Goal: Task Accomplishment & Management: Manage account settings

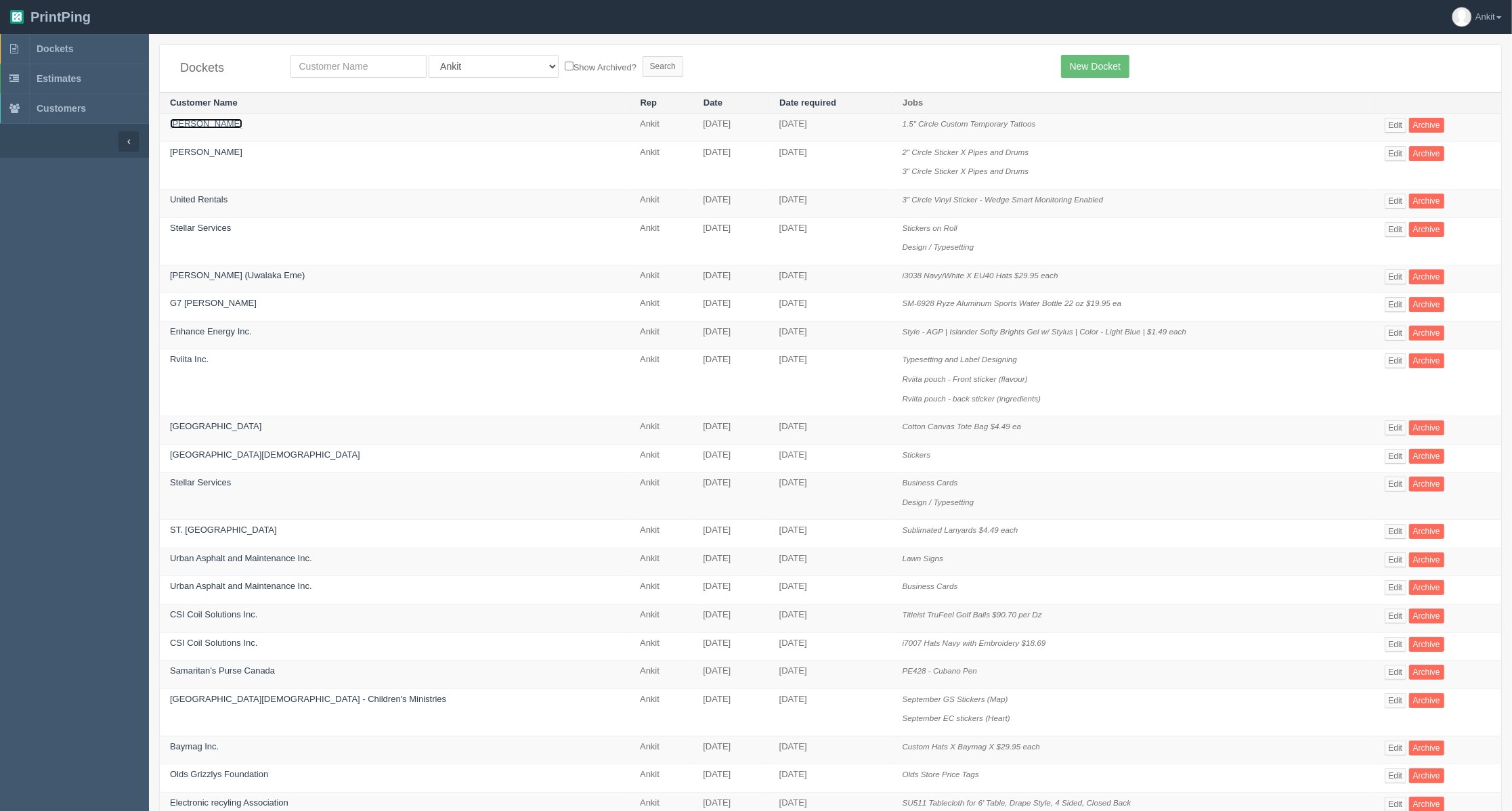
click at [187, 125] on link "[PERSON_NAME]" at bounding box center [206, 123] width 72 height 10
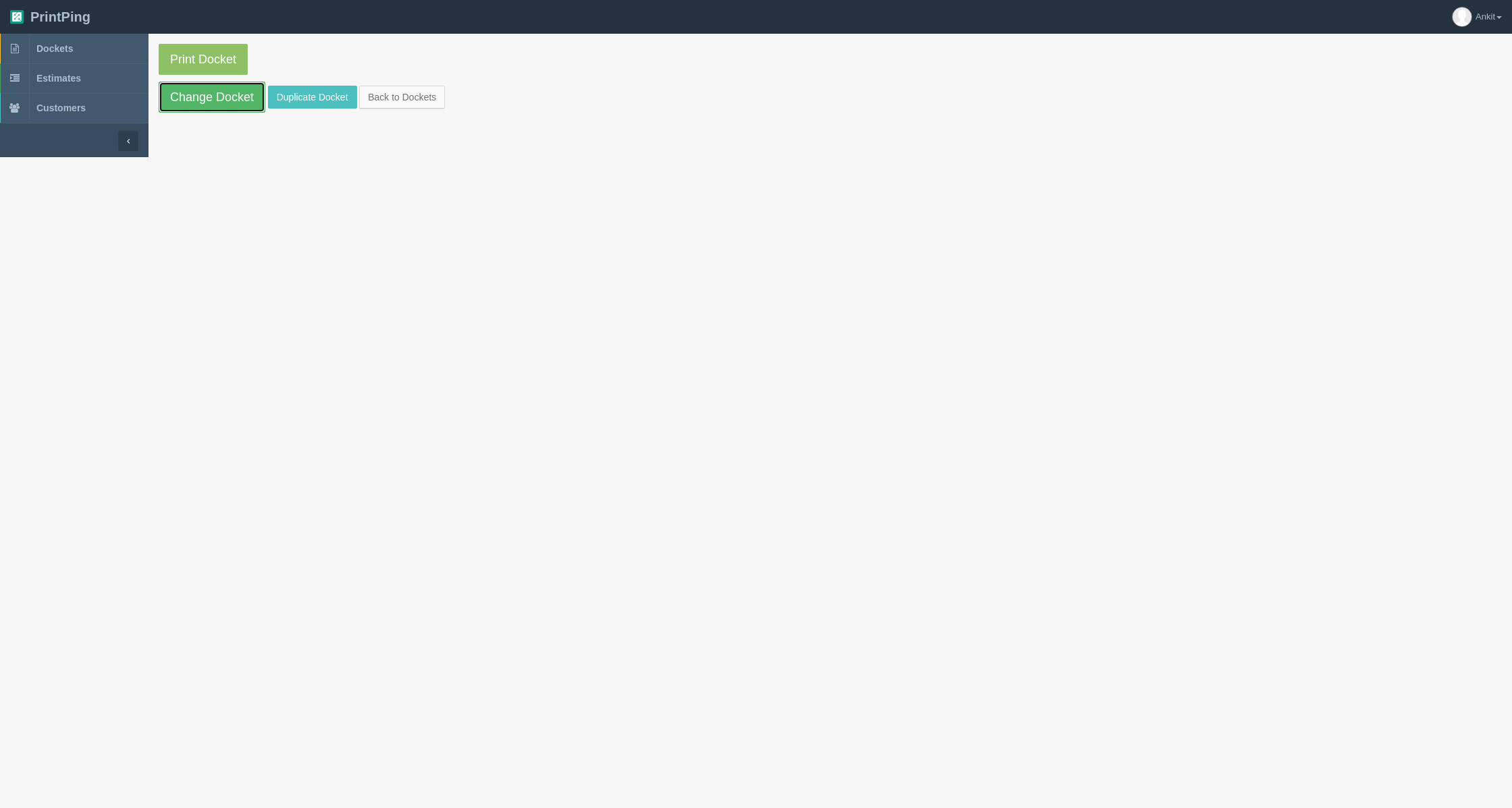
click at [205, 101] on link "Change Docket" at bounding box center [212, 97] width 107 height 31
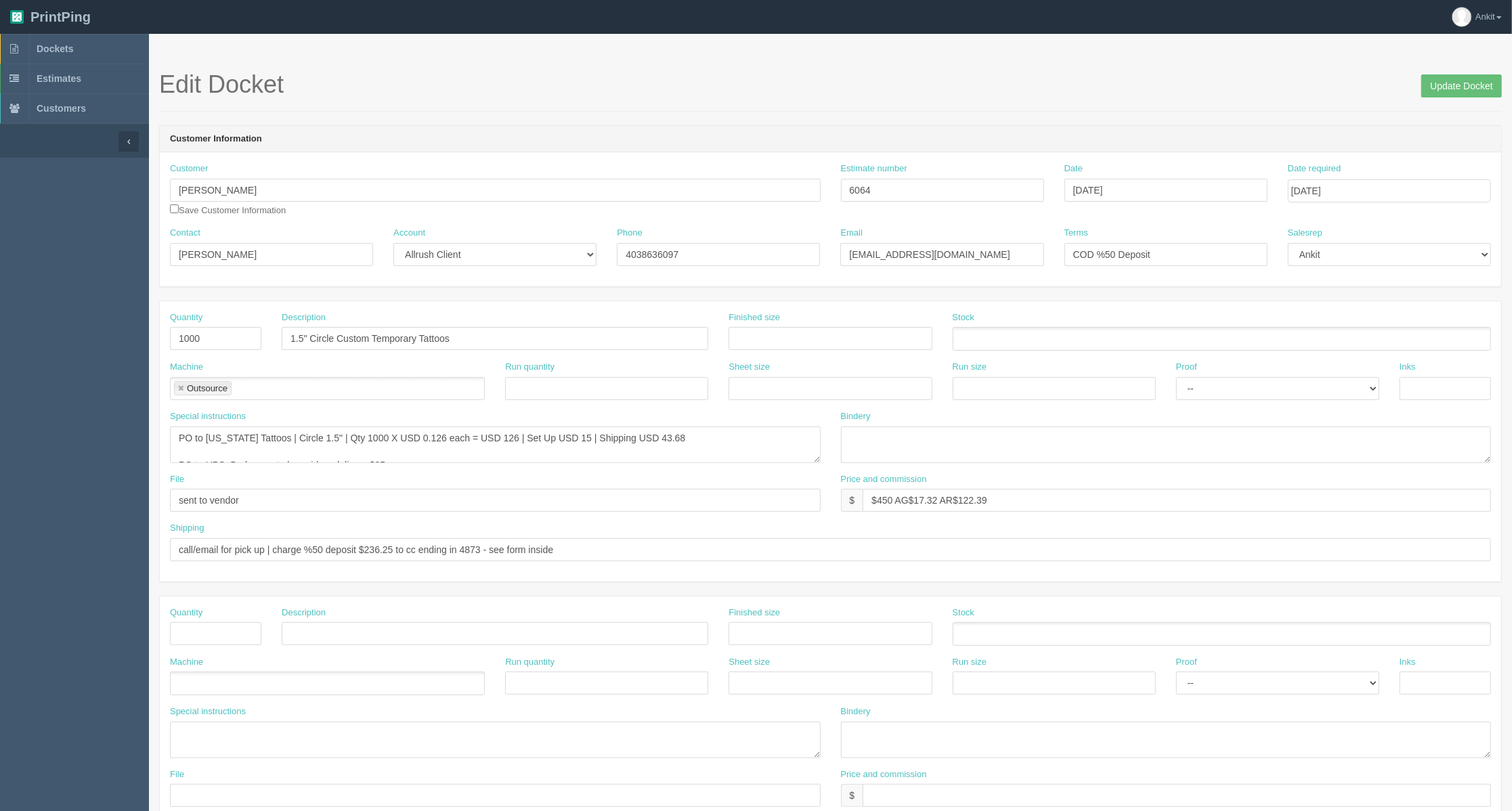
click at [984, 330] on ul at bounding box center [1221, 339] width 538 height 24
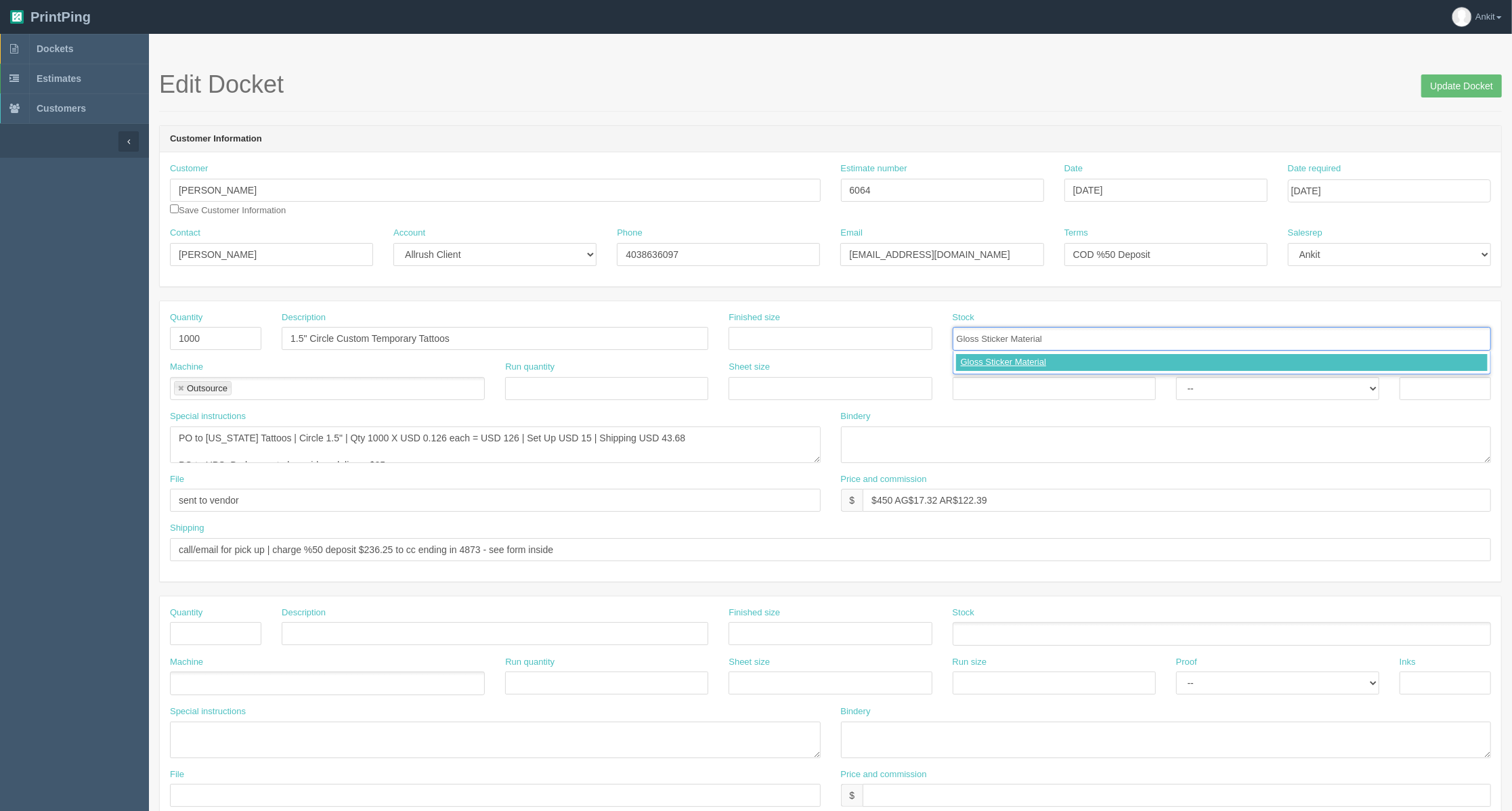
type input "Gloss Sticker Material"
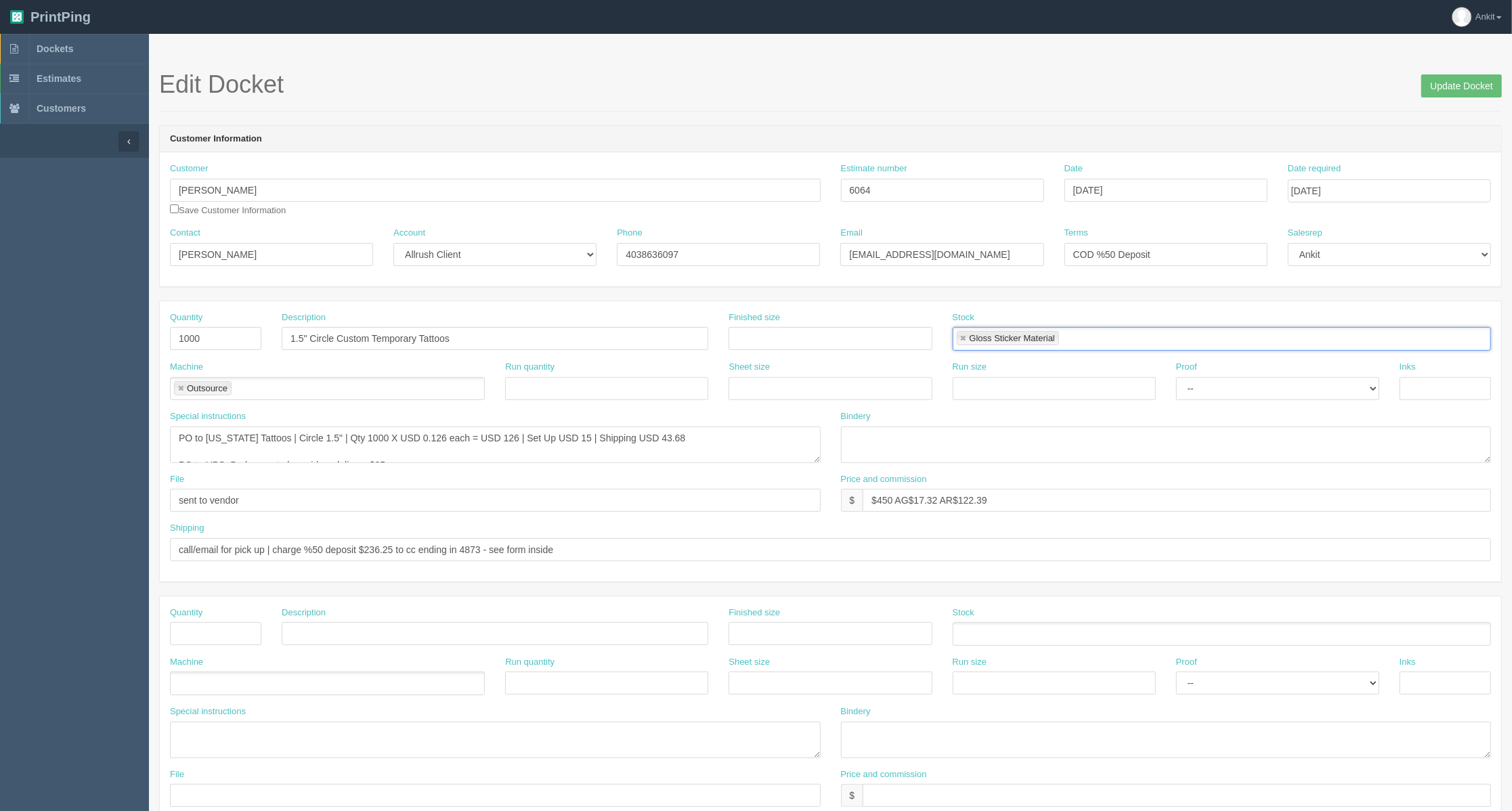
click at [964, 340] on link at bounding box center [963, 339] width 9 height 9
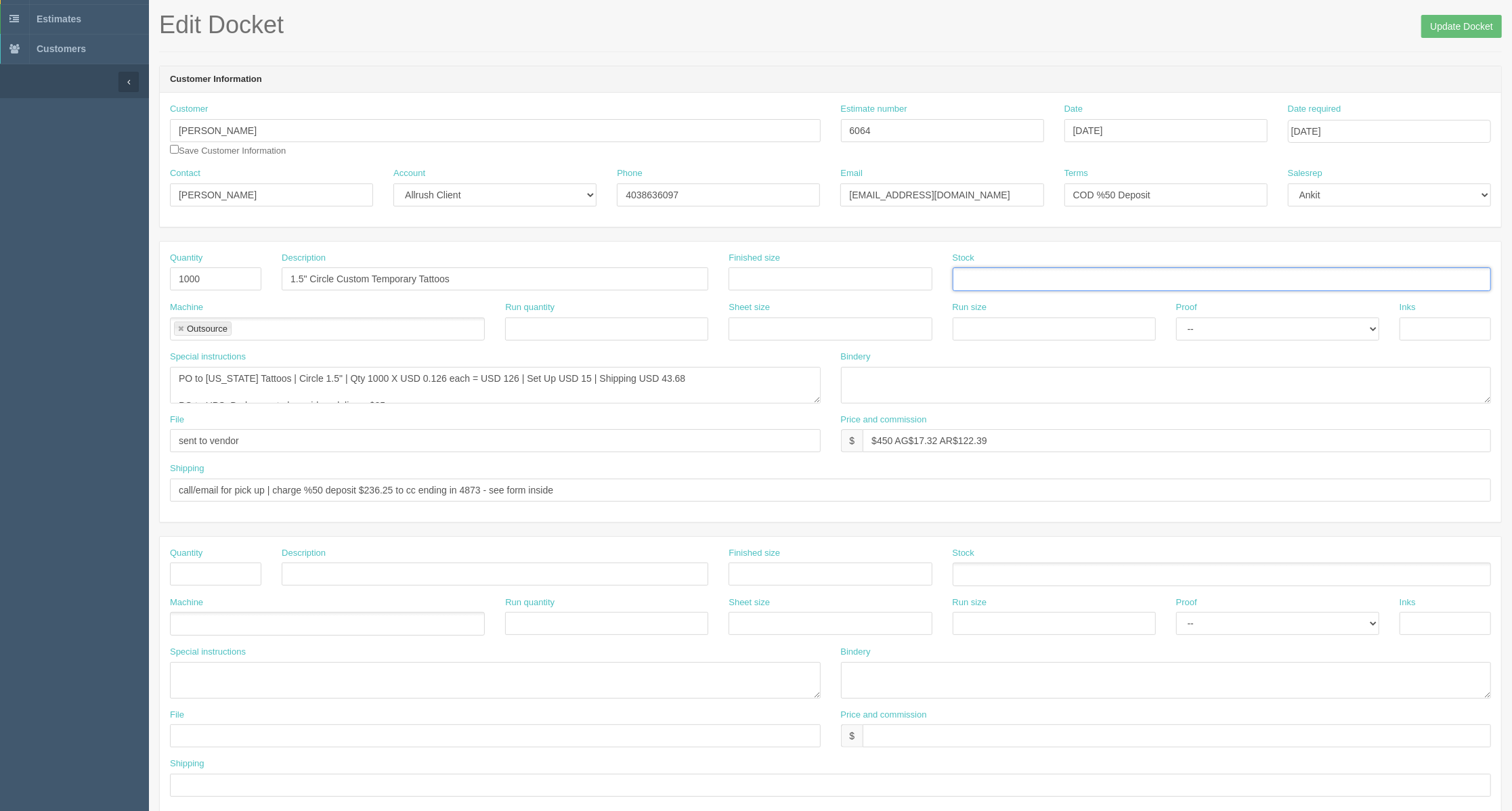
scroll to position [90, 0]
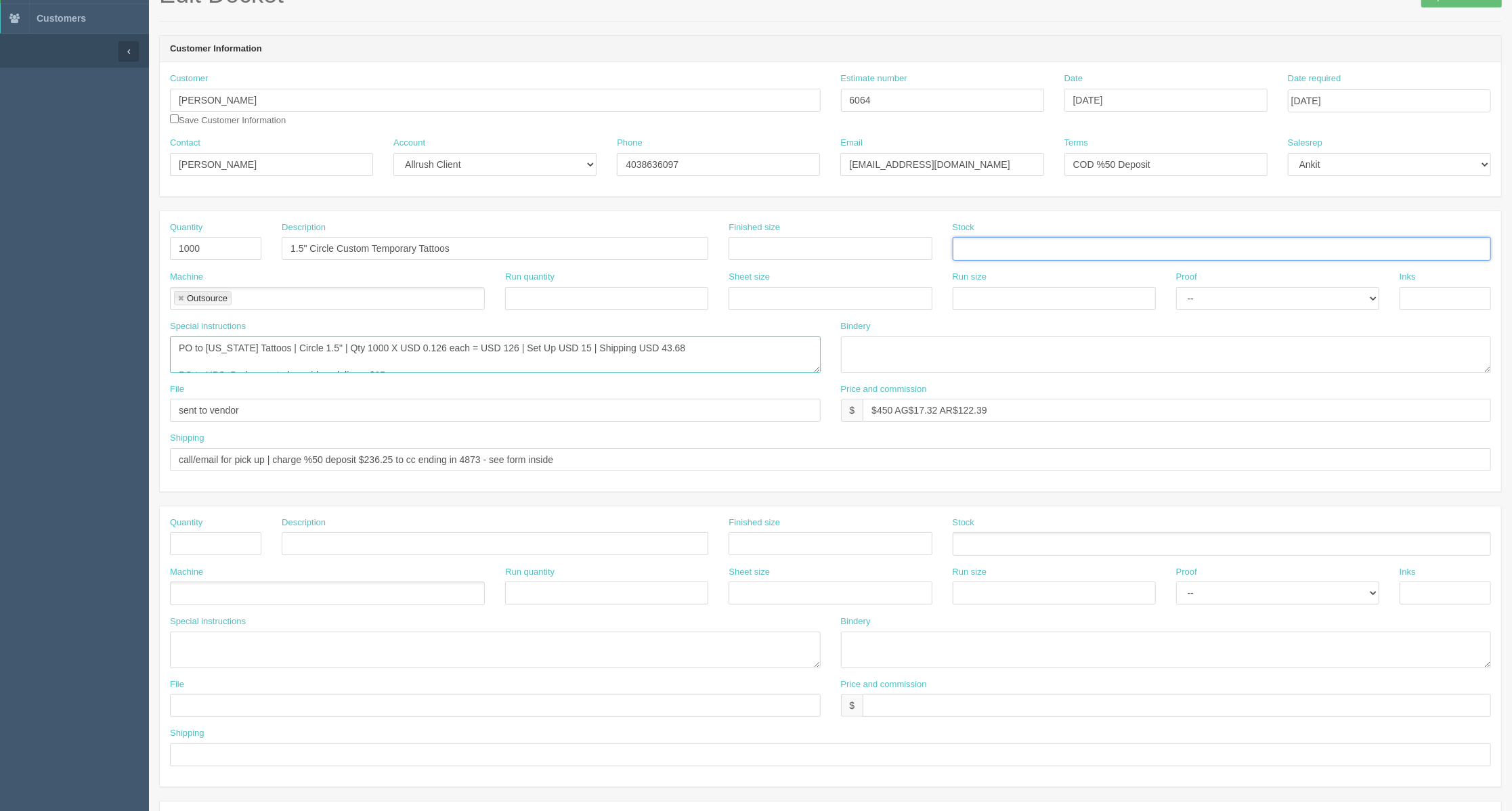
click at [336, 359] on textarea "PO to California Tattoos | Circle 1.5" | Qty 1000 X USD 0.126 each = USD 126 | …" at bounding box center [495, 355] width 651 height 36
click at [442, 355] on textarea "PO to California Tattoos | Circle 1.5" | Qty 1000 X USD 0.126 each = USD 126 | …" at bounding box center [495, 355] width 651 height 36
click at [443, 363] on textarea "PO to California Tattoos | Circle 1.5" | Qty 1000 X USD 0.126 each = USD 126 | …" at bounding box center [495, 355] width 651 height 36
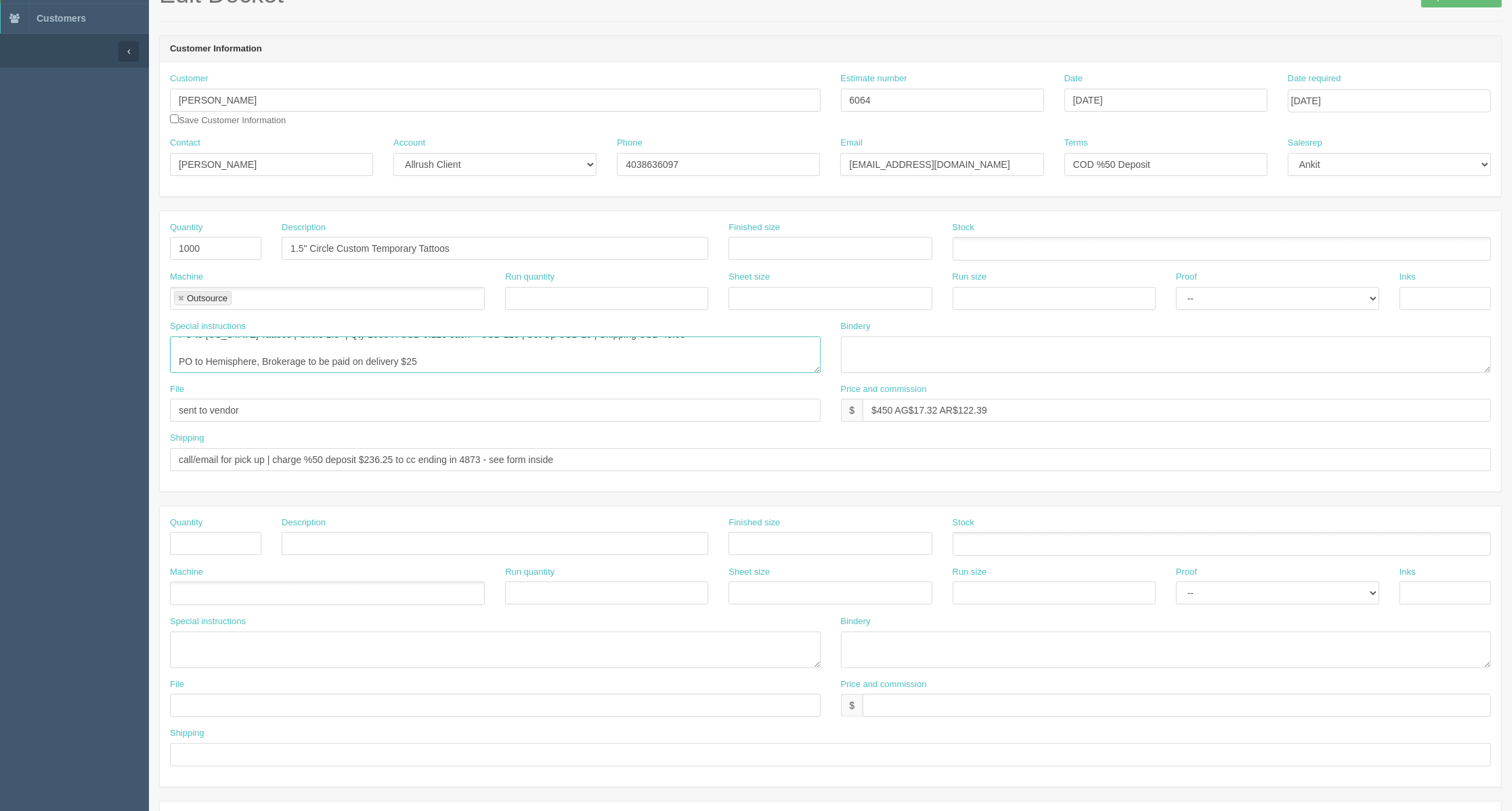
drag, startPoint x: 264, startPoint y: 371, endPoint x: 465, endPoint y: 374, distance: 201.0
click at [465, 373] on textarea "PO to California Tattoos | Circle 1.5" | Qty 1000 X USD 0.126 each = USD 126 | …" at bounding box center [495, 355] width 651 height 36
type textarea "PO to California Tattoos | Circle 1.5" | Qty 1000 X USD 0.126 each = USD 126 | …"
click at [472, 394] on div "File sent to vendor" at bounding box center [495, 403] width 651 height 39
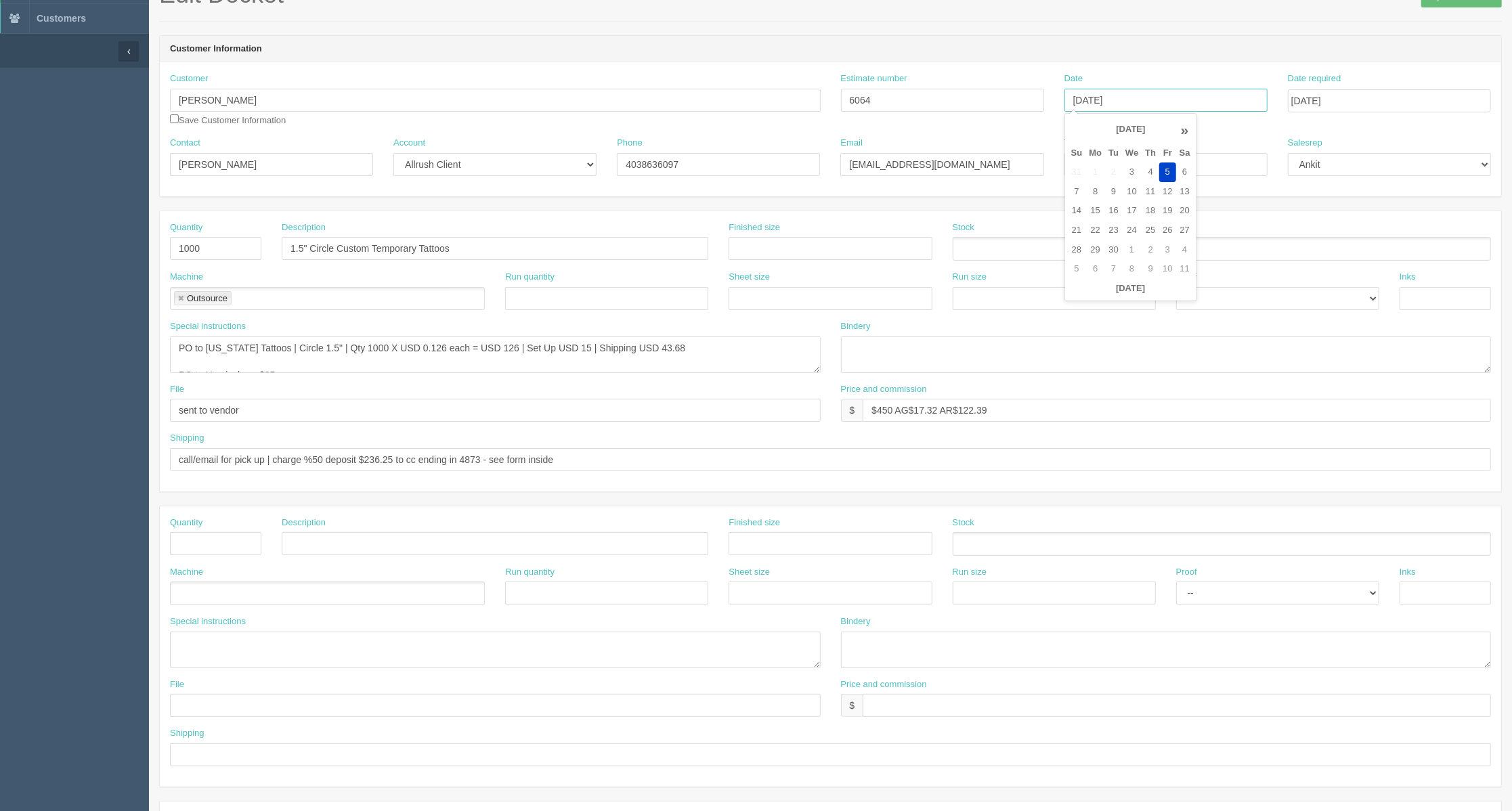
click at [1084, 91] on input "[DATE]" at bounding box center [1166, 100] width 203 height 23
click at [1088, 190] on td "8" at bounding box center [1095, 192] width 20 height 20
type input "September 8, 2025"
click at [1224, 30] on form "Edit Docket Update Docket Customer Information Customer Stacy Burr Save Custome…" at bounding box center [830, 550] width 1342 height 1138
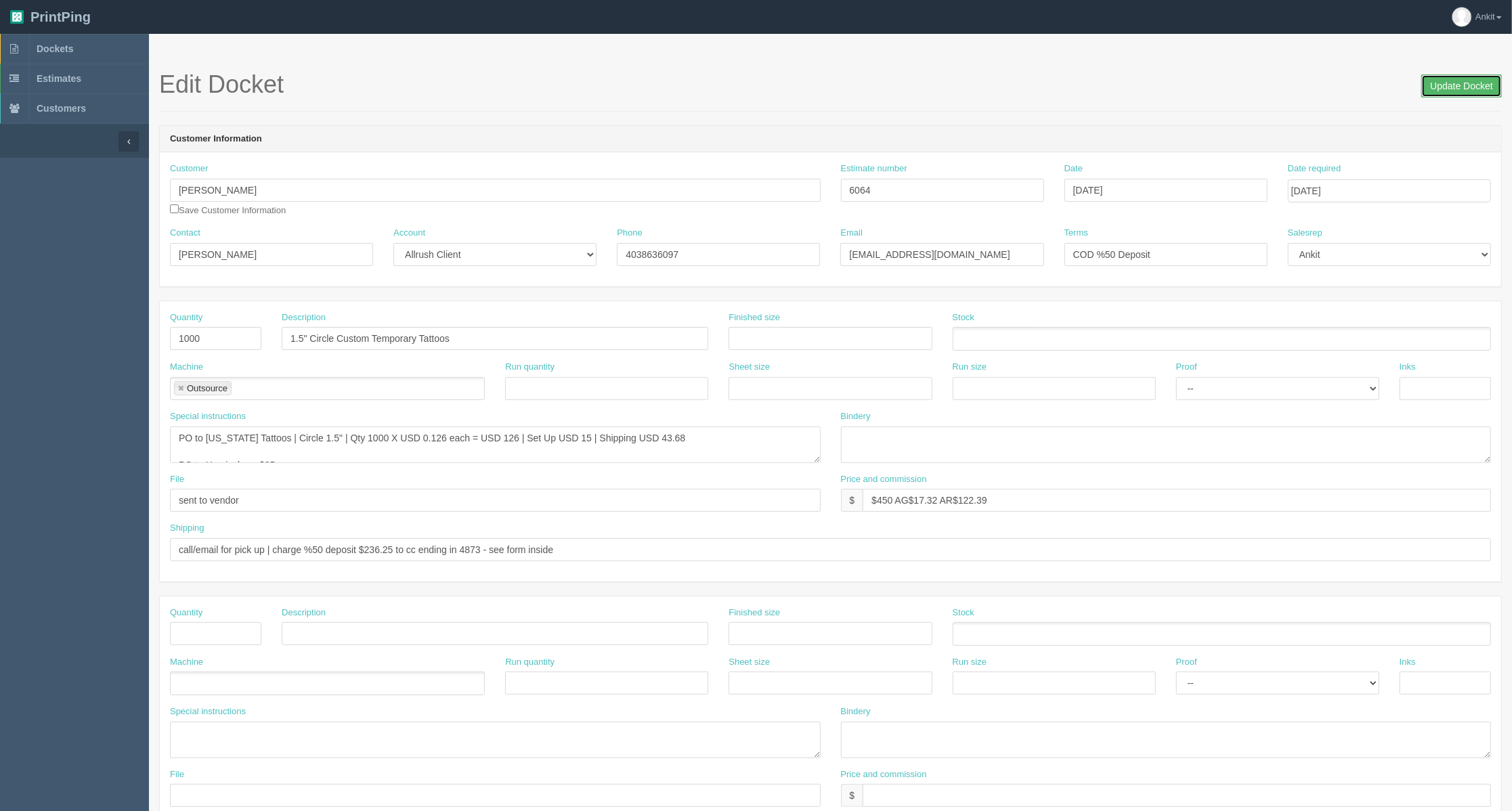
click at [1466, 87] on input "Update Docket" at bounding box center [1461, 86] width 80 height 23
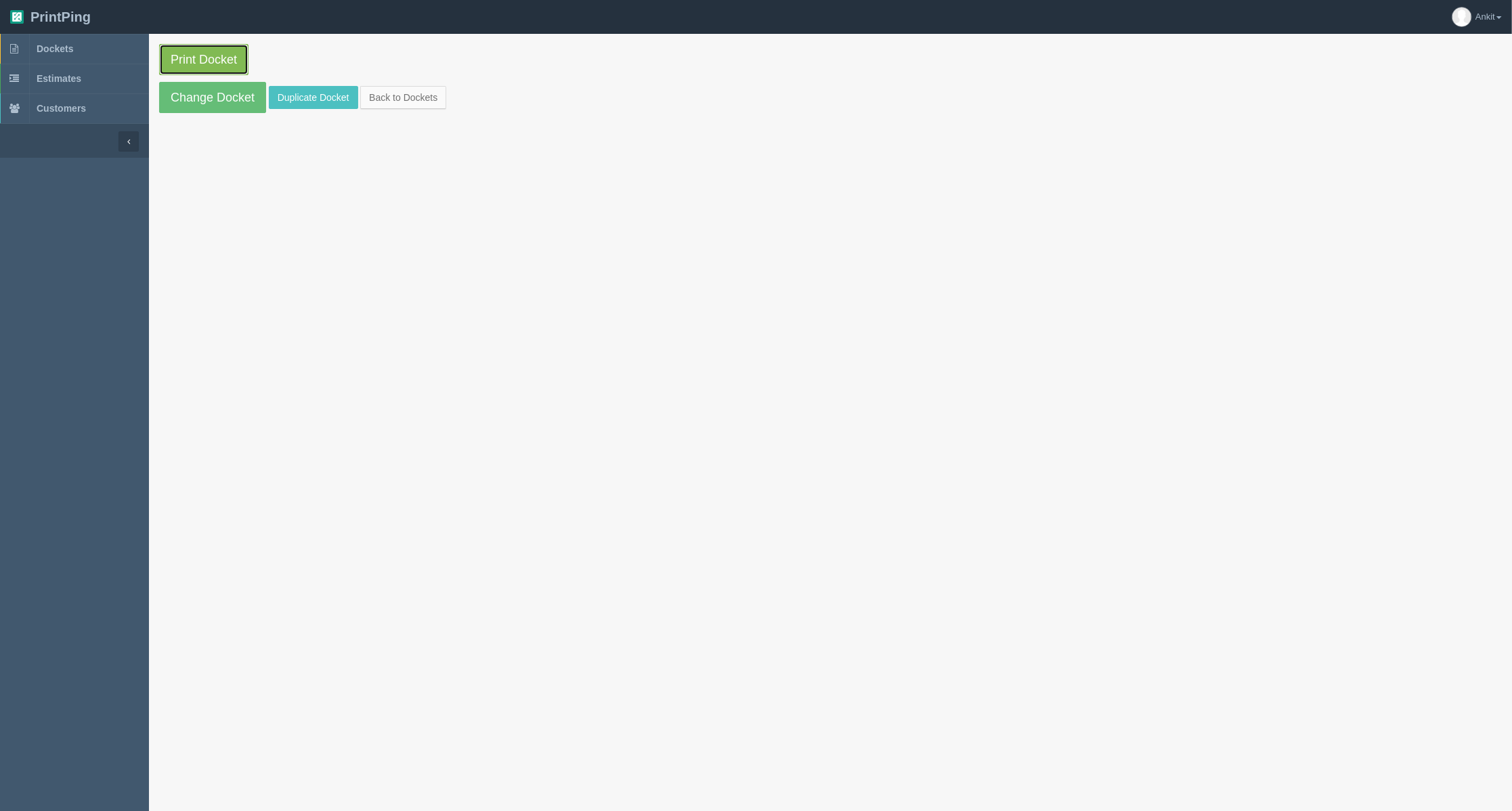
click at [197, 61] on link "Print Docket" at bounding box center [204, 59] width 90 height 31
drag, startPoint x: 33, startPoint y: 41, endPoint x: 274, endPoint y: 119, distance: 253.3
click at [33, 41] on link "Dockets" at bounding box center [74, 48] width 149 height 30
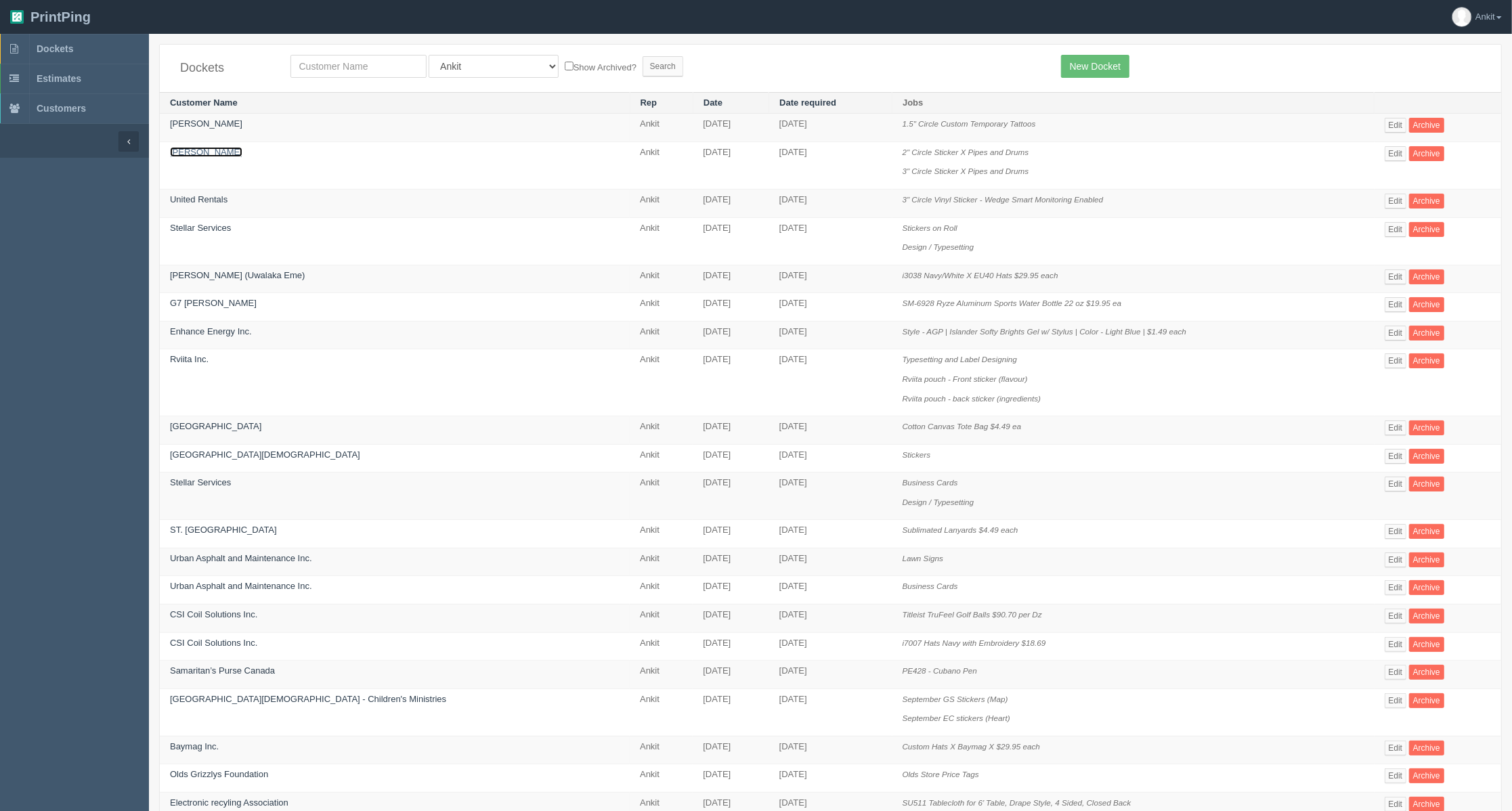
click at [198, 153] on link "[PERSON_NAME]" at bounding box center [206, 152] width 72 height 10
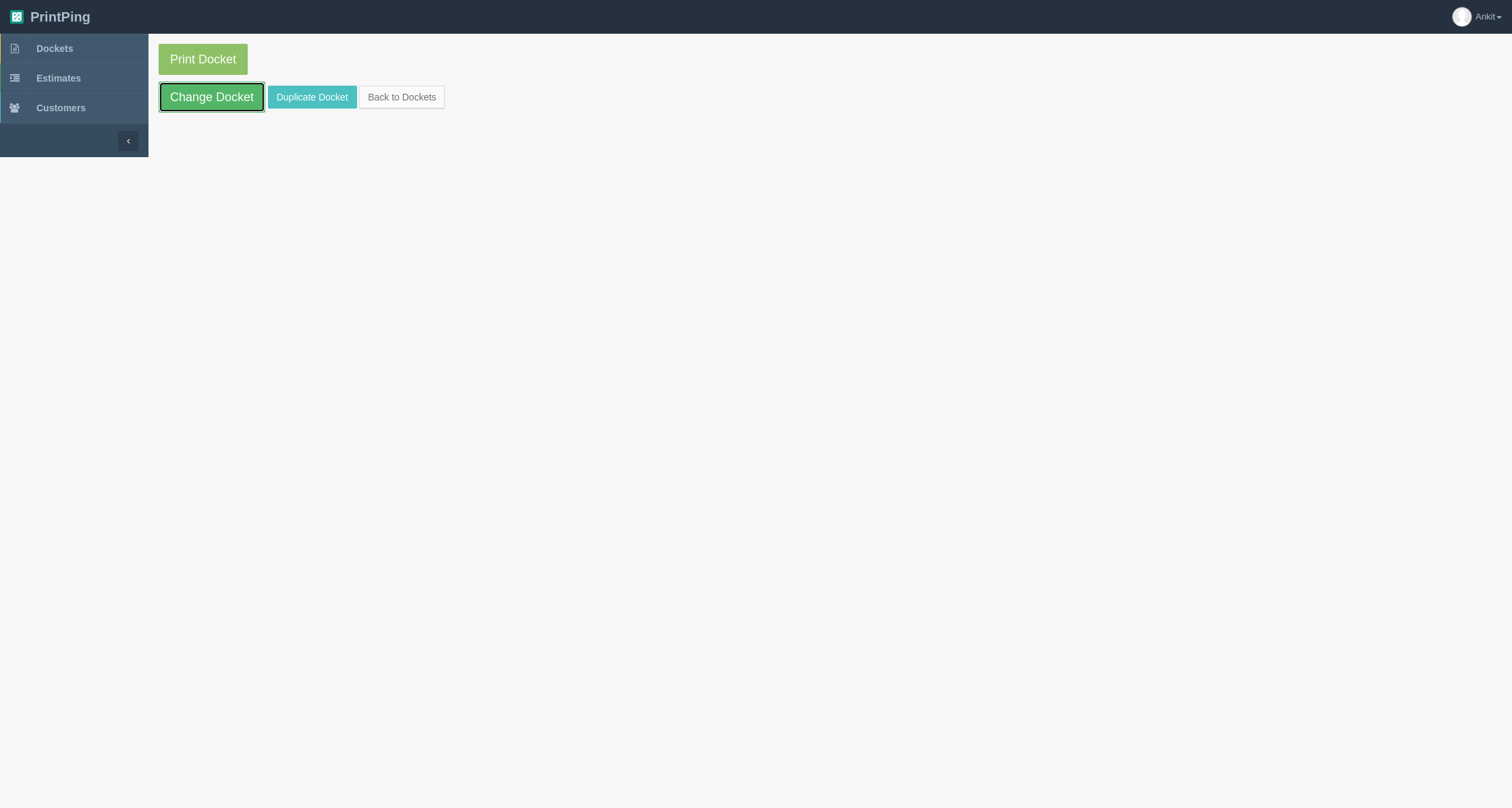
click at [205, 104] on link "Change Docket" at bounding box center [212, 97] width 107 height 31
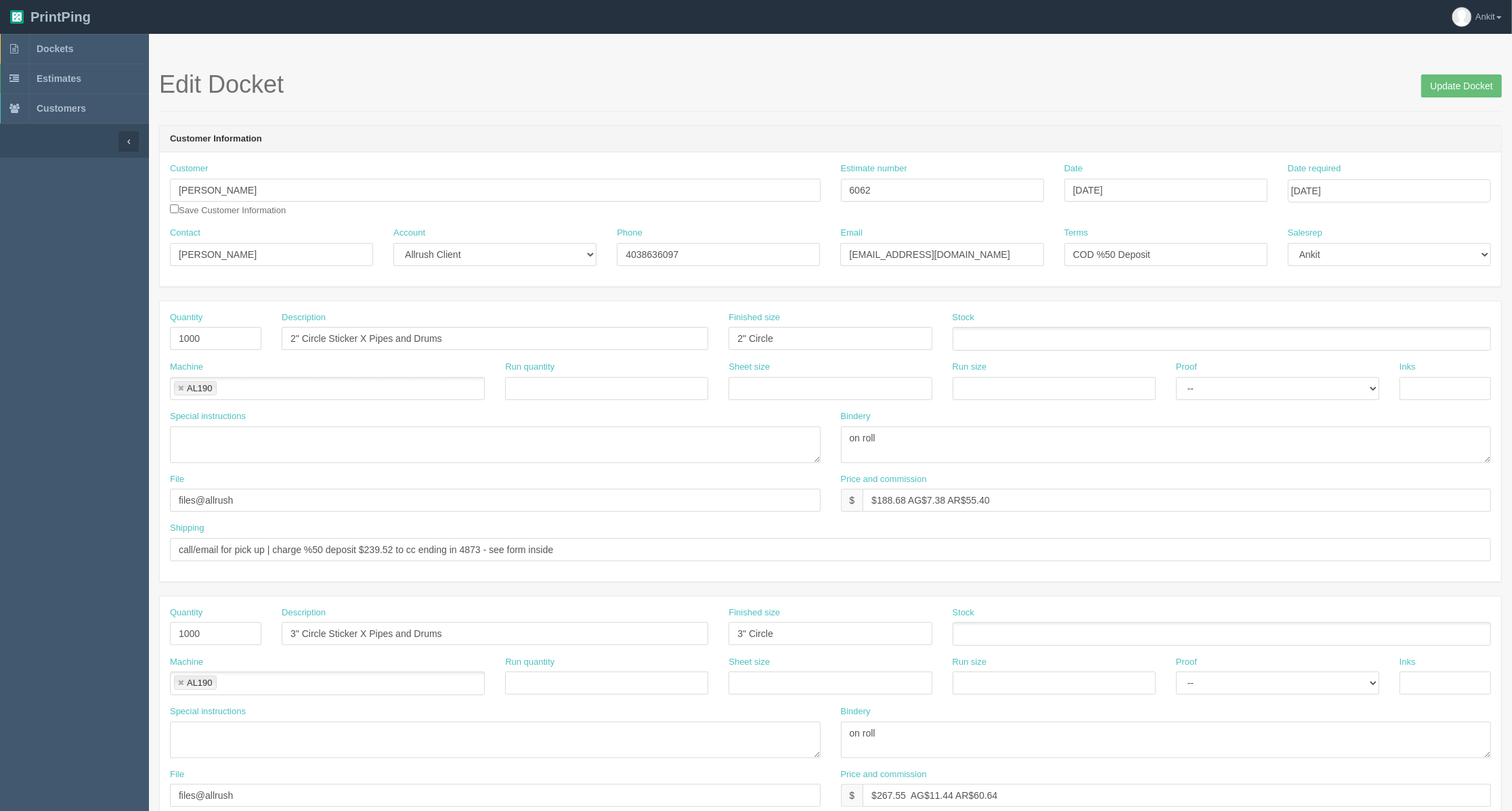
click at [1025, 340] on ul at bounding box center [1221, 339] width 538 height 24
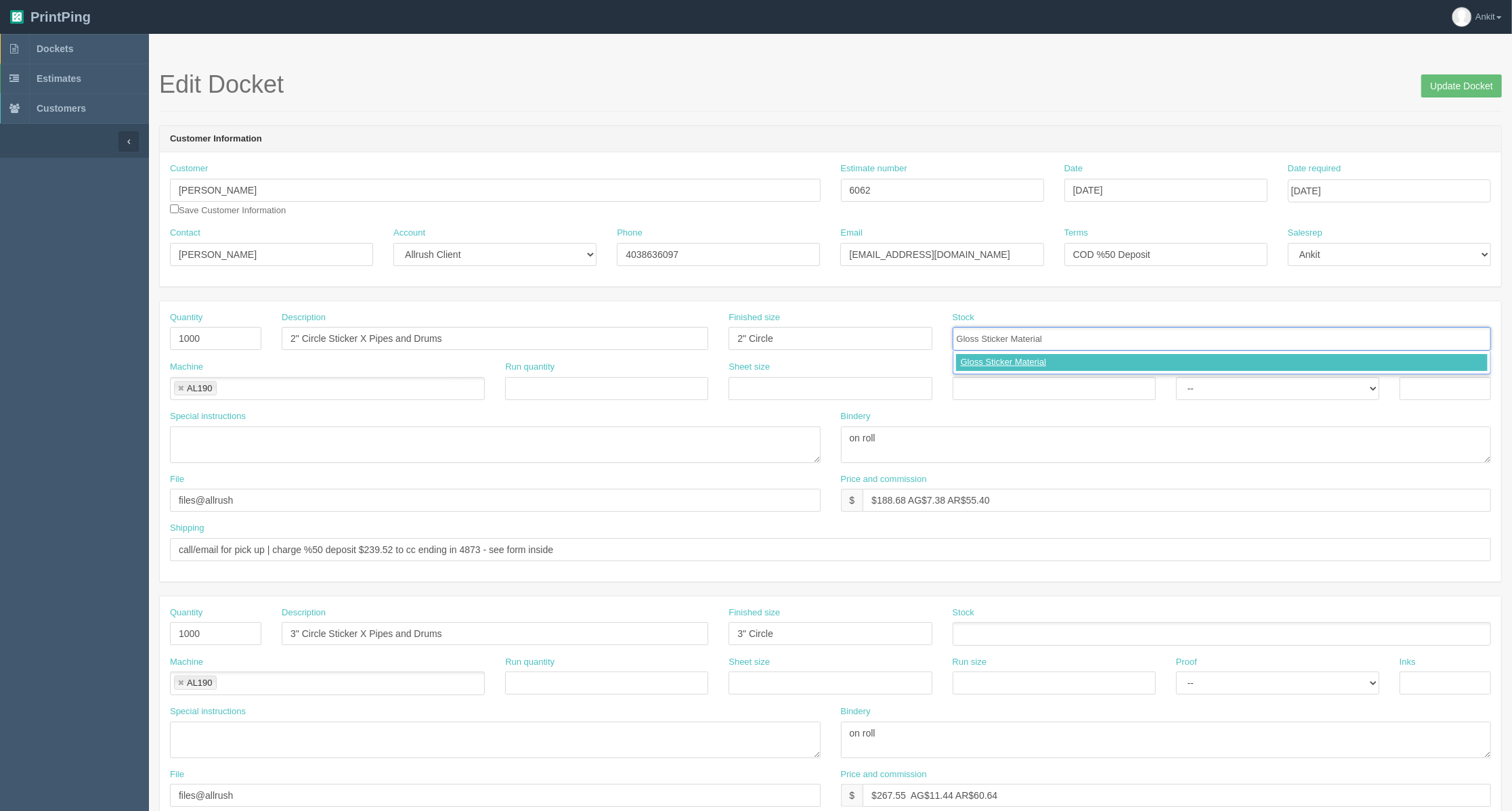
type input "Gloss Sticker Material"
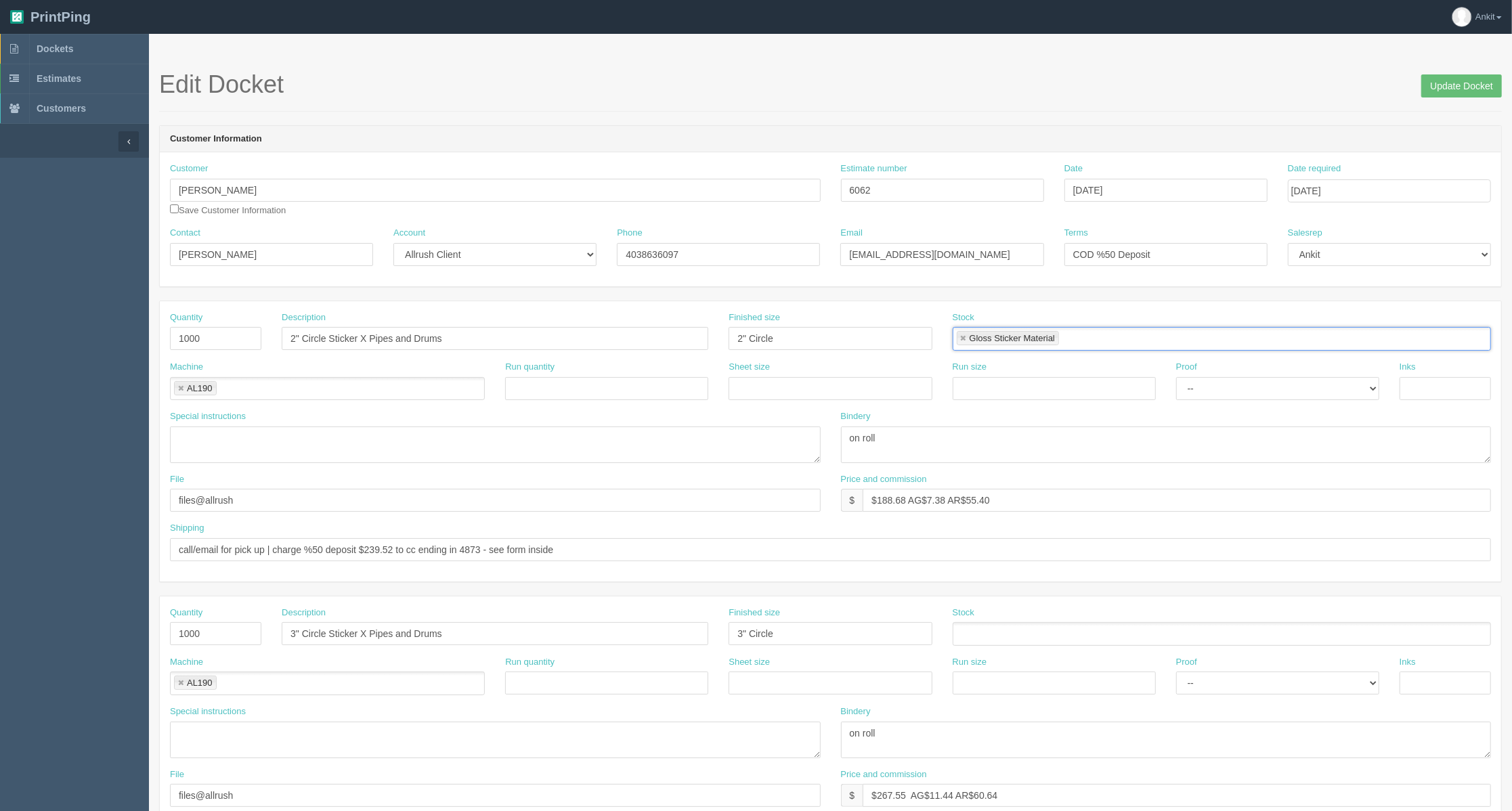
click at [999, 636] on ul at bounding box center [1221, 634] width 538 height 24
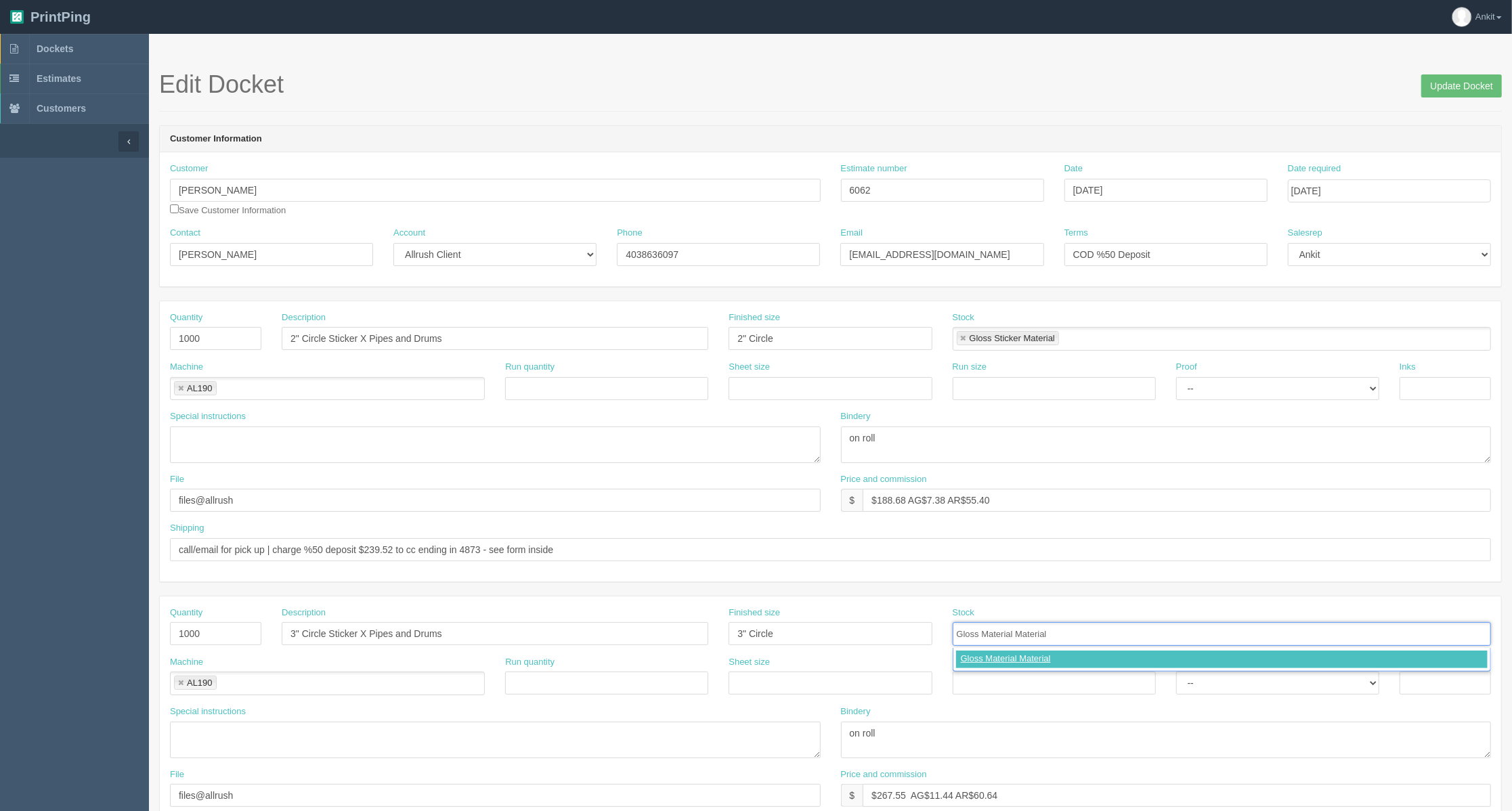
type input "Gloss Material Material"
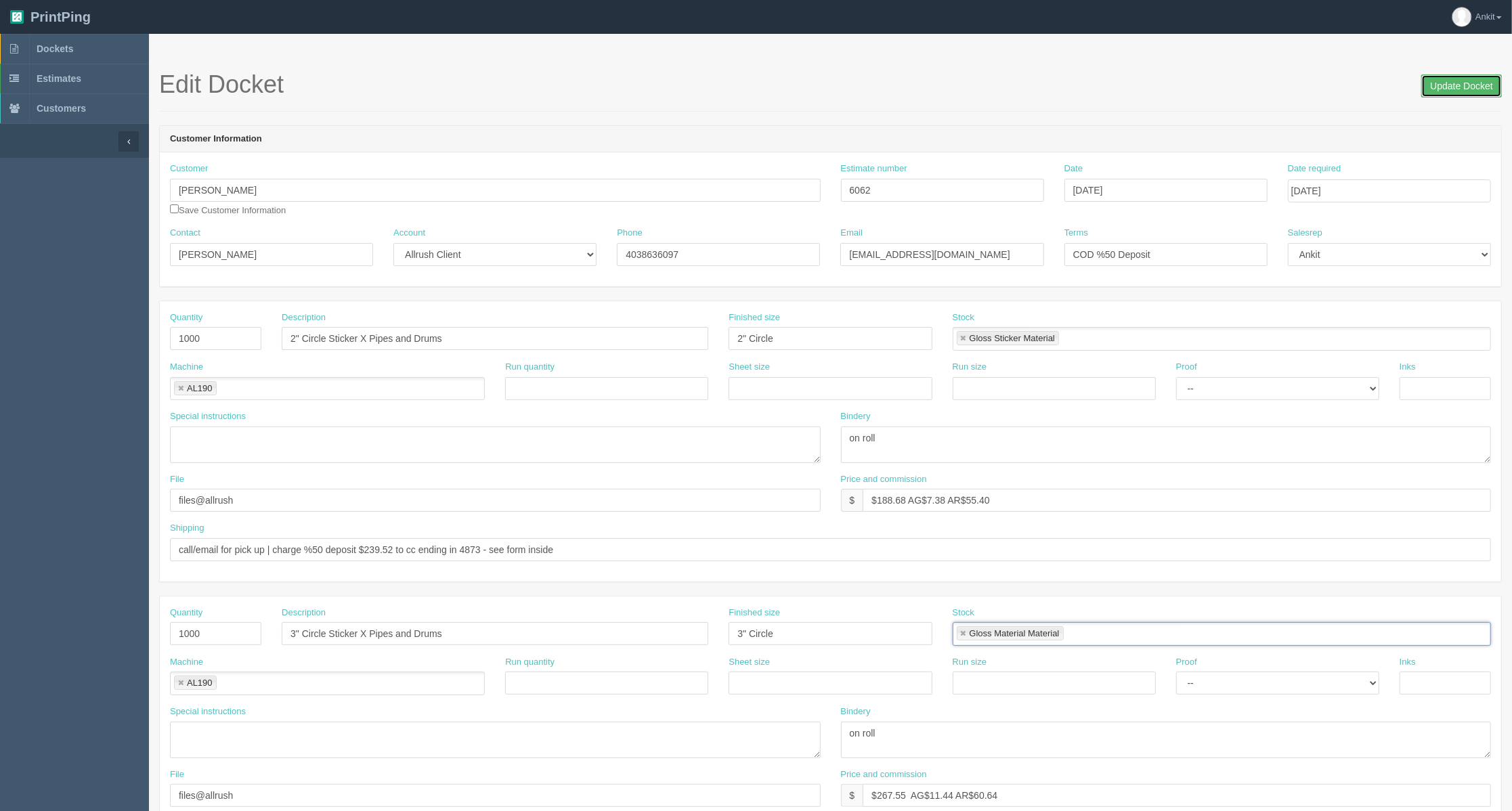
click at [1463, 93] on input "Update Docket" at bounding box center [1461, 86] width 80 height 23
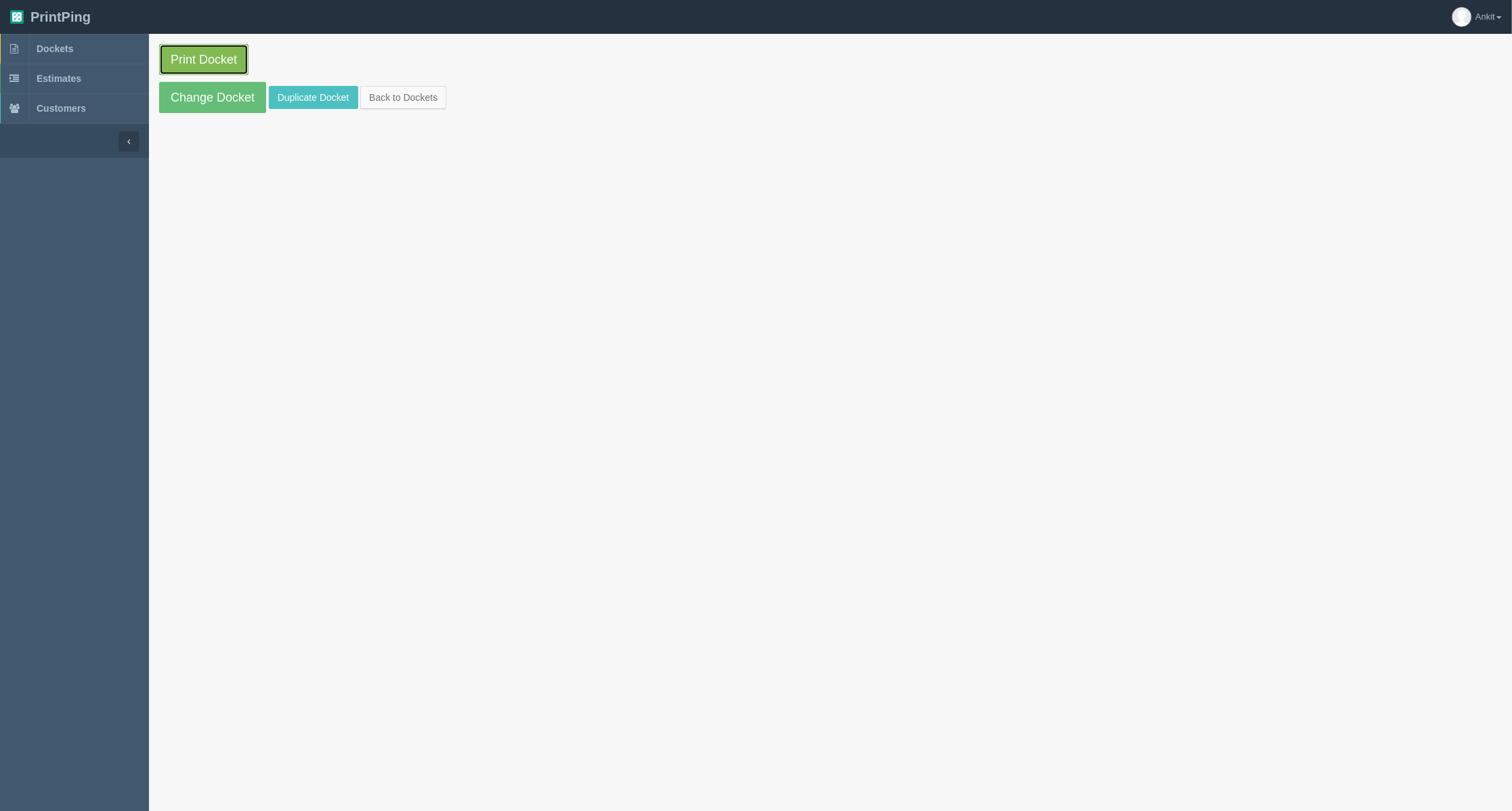
click at [193, 69] on link "Print Docket" at bounding box center [204, 59] width 90 height 31
click at [31, 38] on link "Dockets" at bounding box center [74, 48] width 149 height 30
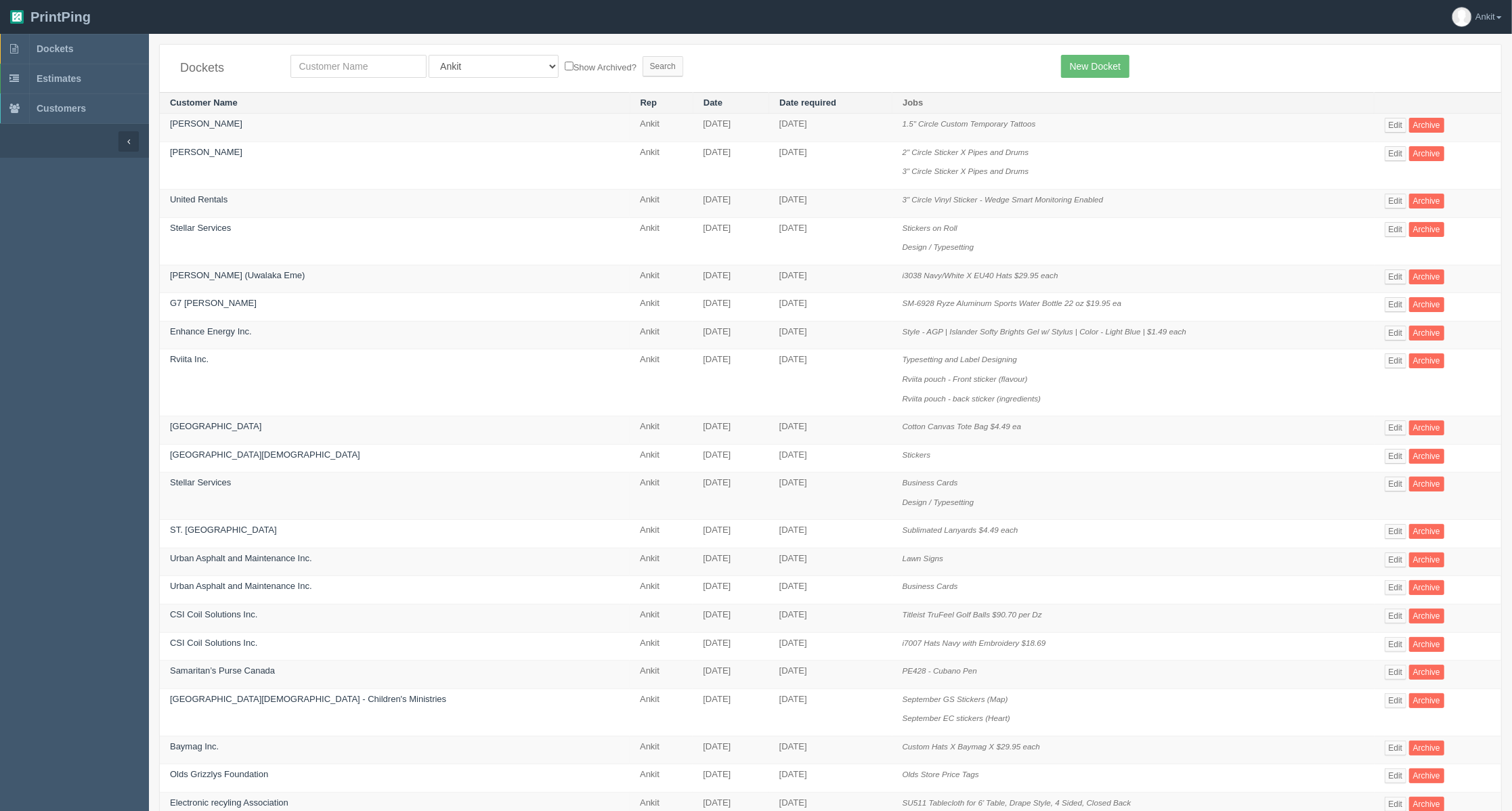
click at [67, 51] on span "Dockets" at bounding box center [54, 48] width 36 height 10
